Goal: Task Accomplishment & Management: Manage account settings

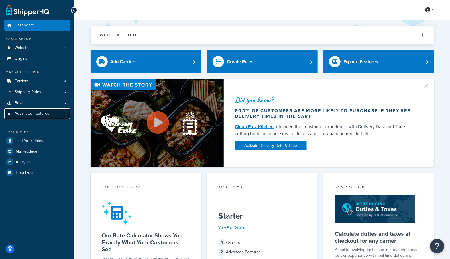
click at [23, 112] on span "Advanced Features" at bounding box center [32, 113] width 35 height 5
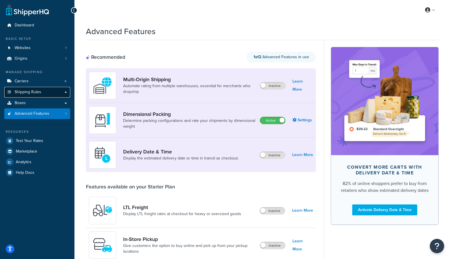
click at [25, 92] on span "Shipping Rules" at bounding box center [28, 92] width 27 height 5
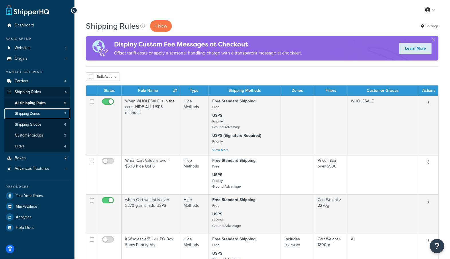
click at [23, 112] on span "Shipping Zones" at bounding box center [27, 113] width 25 height 5
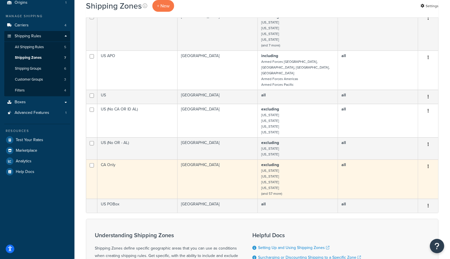
scroll to position [57, 0]
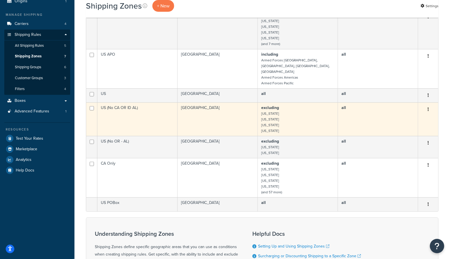
click at [428, 107] on icon "button" at bounding box center [427, 109] width 1 height 4
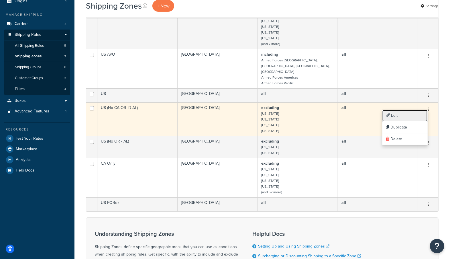
click at [400, 113] on link "Edit" at bounding box center [404, 116] width 45 height 12
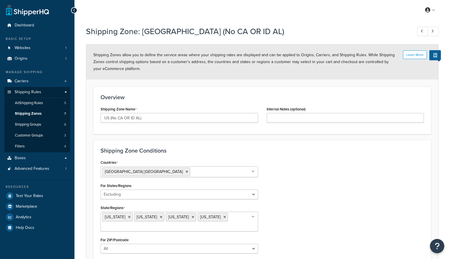
select select "excluding"
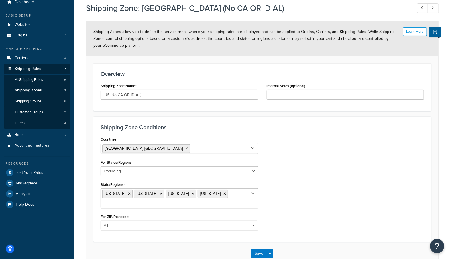
scroll to position [57, 0]
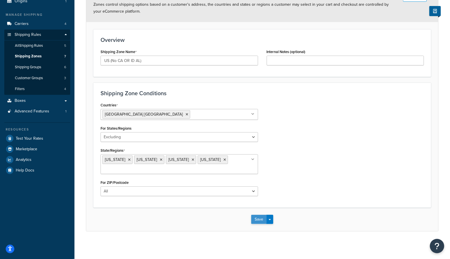
click at [256, 218] on button "Save" at bounding box center [258, 218] width 15 height 9
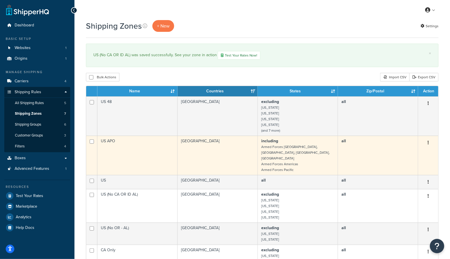
click at [426, 142] on button "button" at bounding box center [428, 142] width 8 height 9
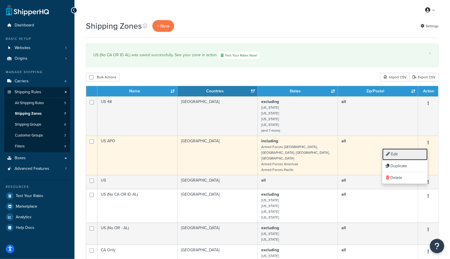
click at [421, 152] on link "Edit" at bounding box center [404, 154] width 45 height 12
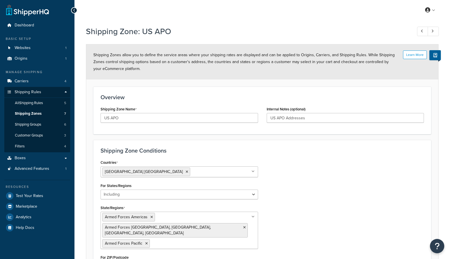
select select "including"
